Goal: Register for event/course

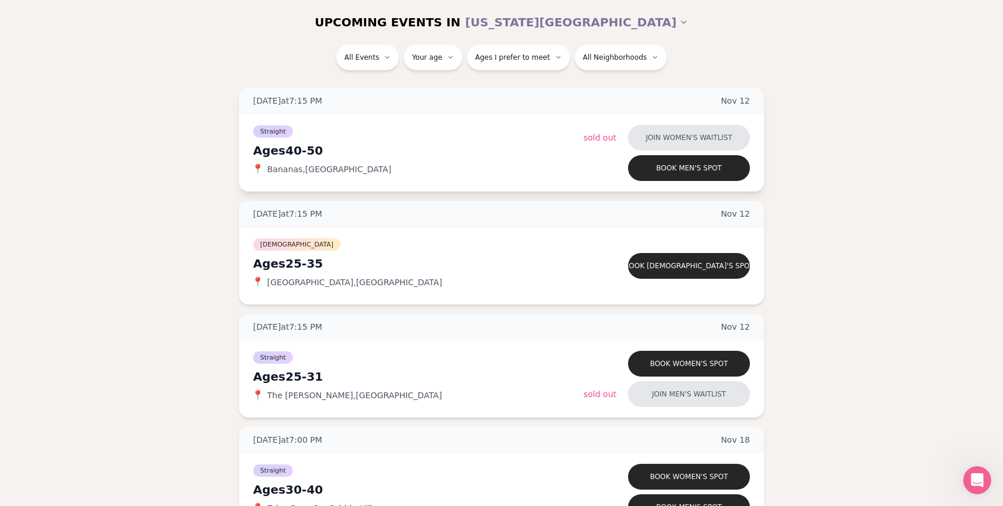
scroll to position [4794, 0]
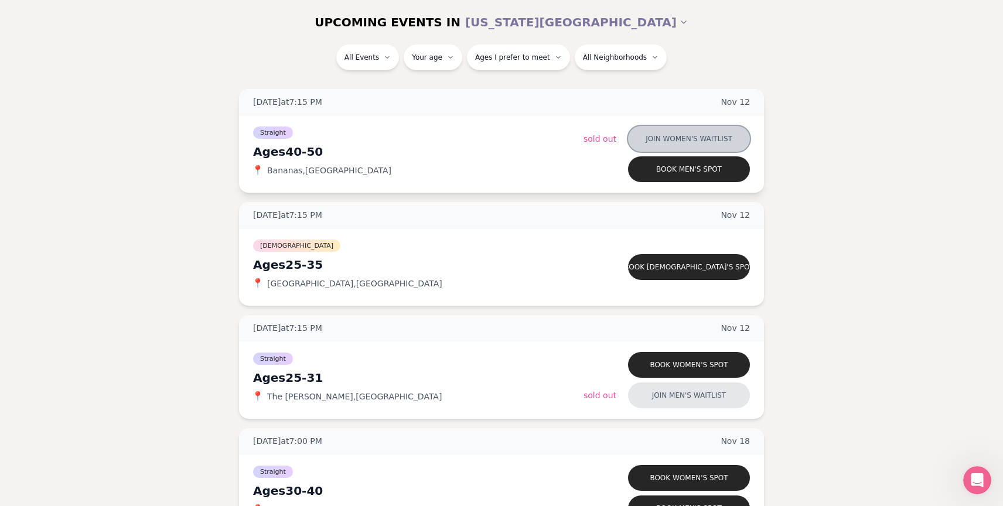
click at [653, 142] on button "Join women's waitlist" at bounding box center [689, 139] width 122 height 26
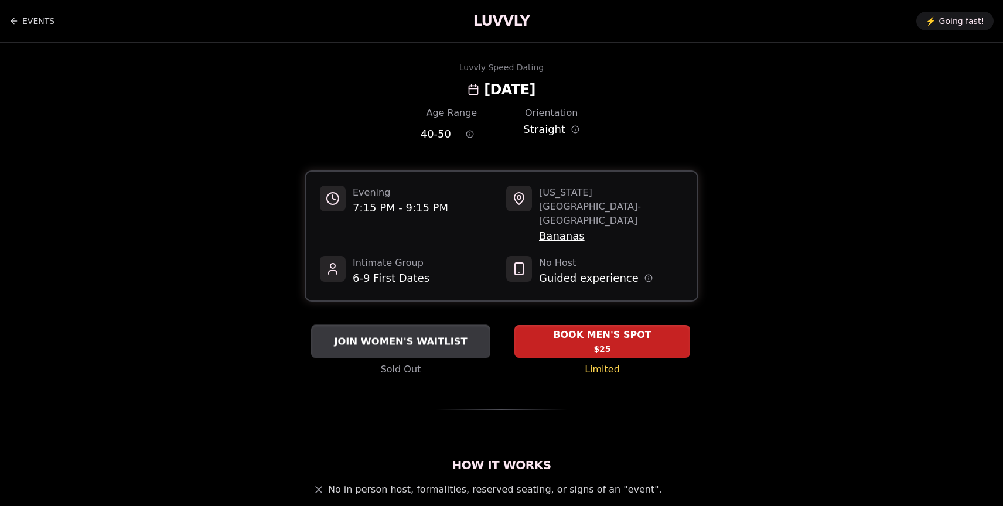
click at [433, 325] on button "JOIN WOMEN'S WAITLIST" at bounding box center [400, 341] width 179 height 33
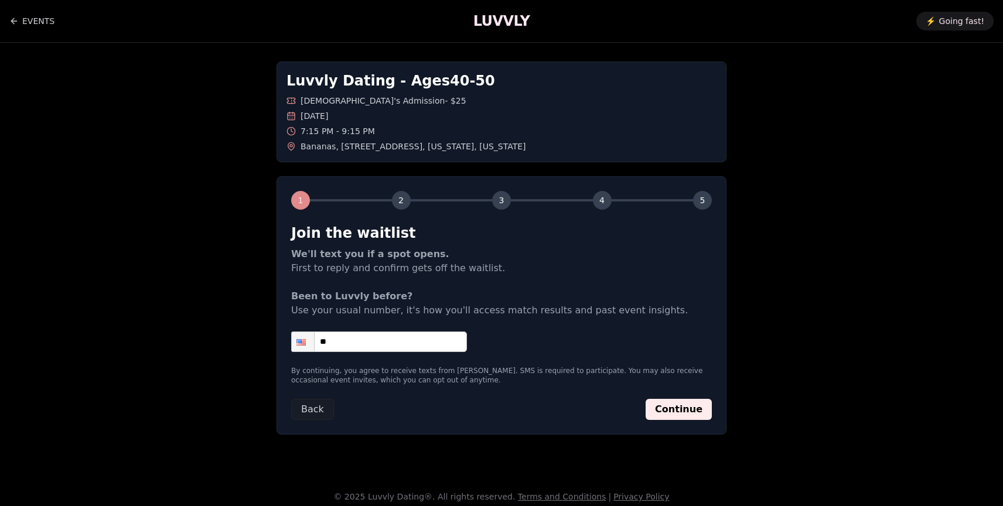
click at [785, 148] on div "Luvvly Dating - Ages [DEMOGRAPHIC_DATA] [DEMOGRAPHIC_DATA]'s Admission - $25 [D…" at bounding box center [501, 248] width 821 height 411
